Goal: Transaction & Acquisition: Purchase product/service

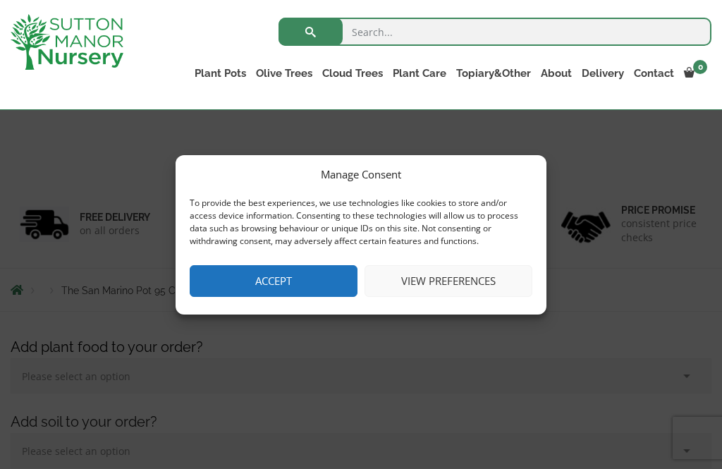
click at [314, 297] on button "Accept" at bounding box center [274, 281] width 168 height 32
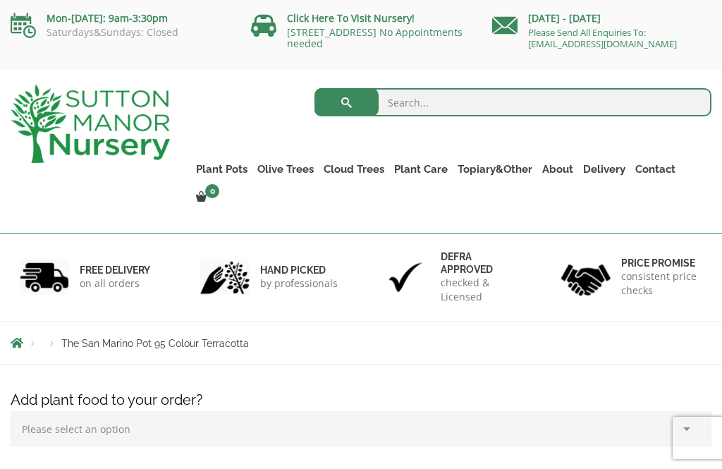
click at [413, 102] on input "search" at bounding box center [513, 102] width 397 height 28
type input "Tall planters"
click at [346, 102] on button "submit" at bounding box center [347, 102] width 64 height 28
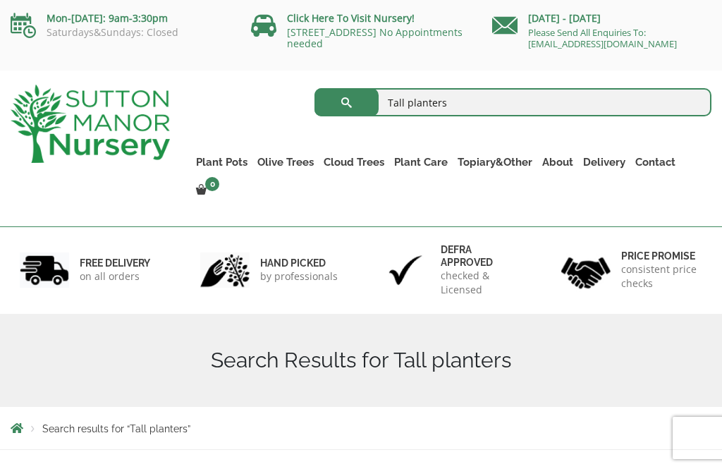
click at [352, 97] on button "submit" at bounding box center [347, 102] width 64 height 28
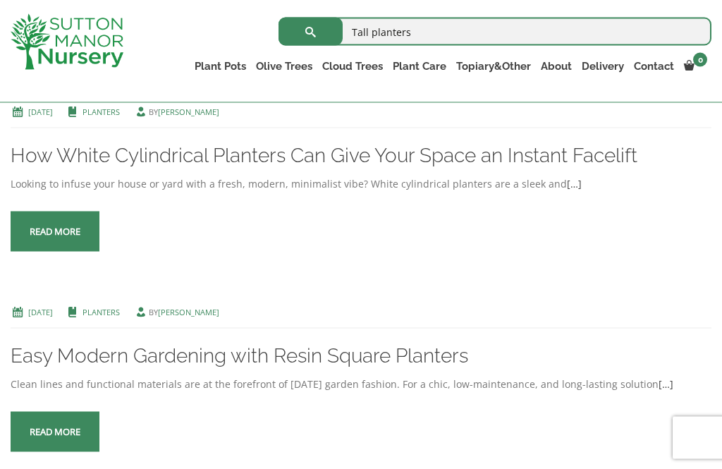
scroll to position [324, 0]
click at [64, 229] on link "Read more" at bounding box center [55, 232] width 89 height 40
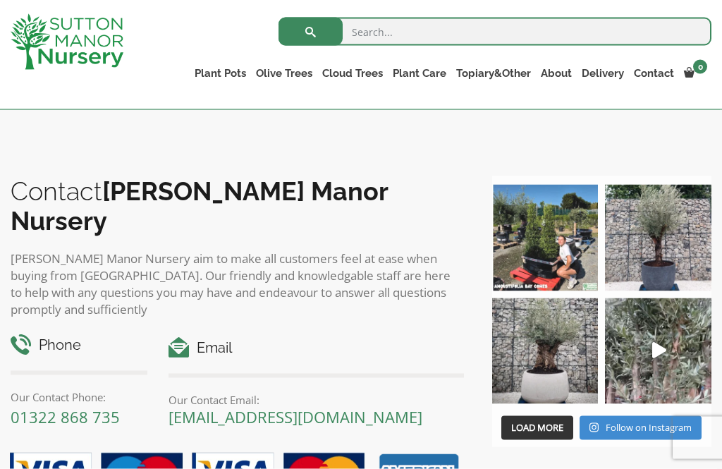
scroll to position [1391, 0]
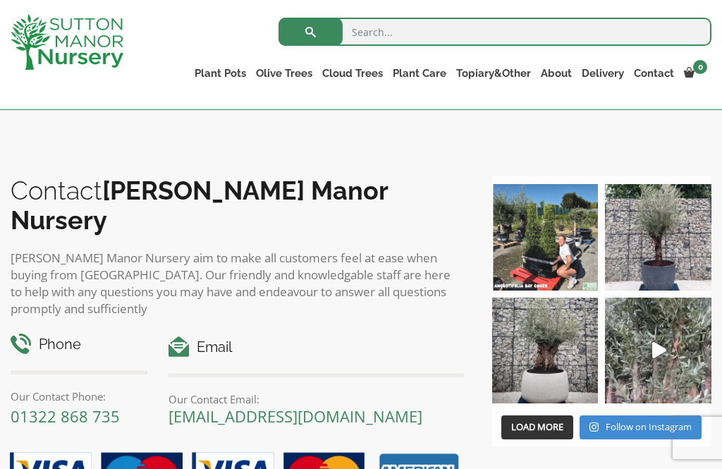
click at [511, 234] on img at bounding box center [545, 237] width 107 height 107
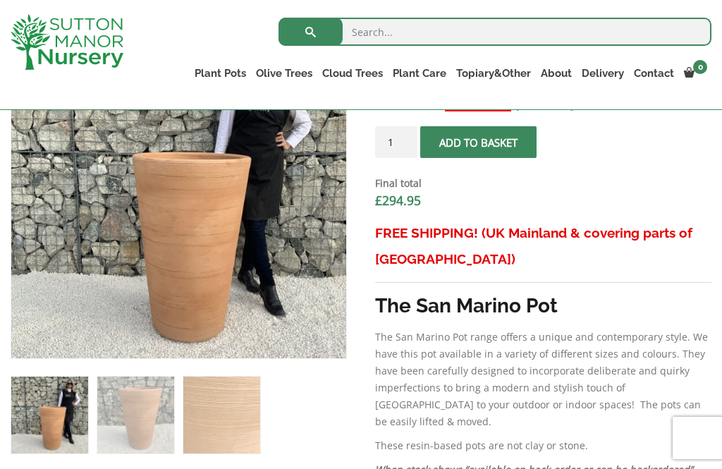
scroll to position [538, 0]
